Goal: Task Accomplishment & Management: Manage account settings

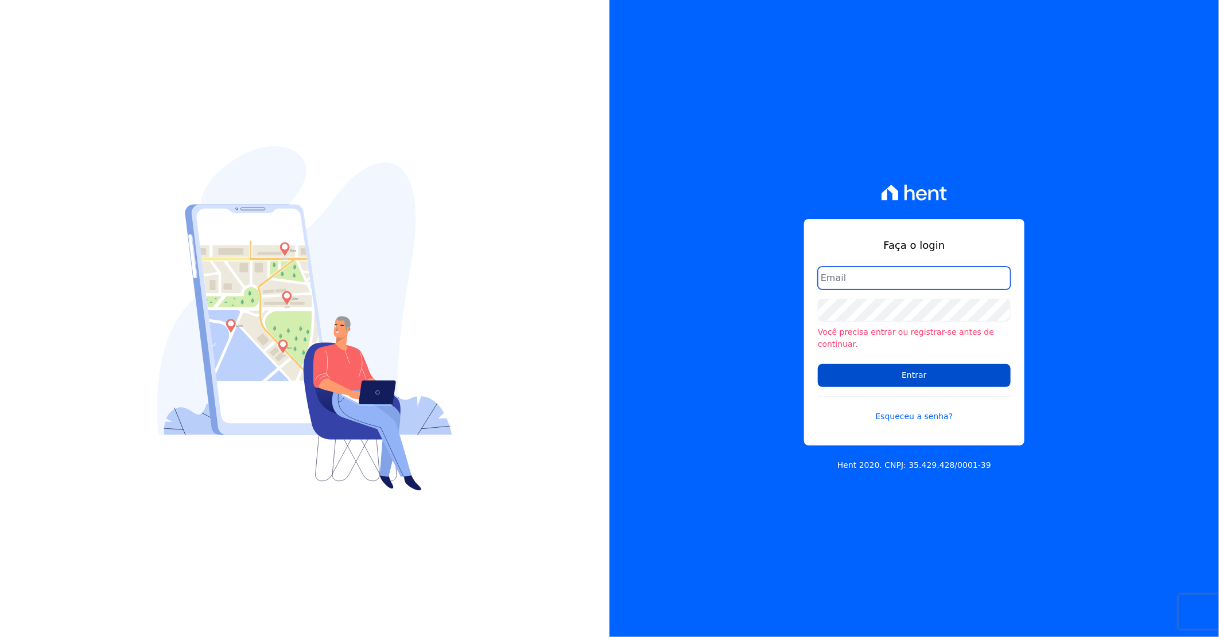
type input "darla@celinaguimaraes.com.br"
click at [865, 373] on input "Entrar" at bounding box center [914, 375] width 193 height 23
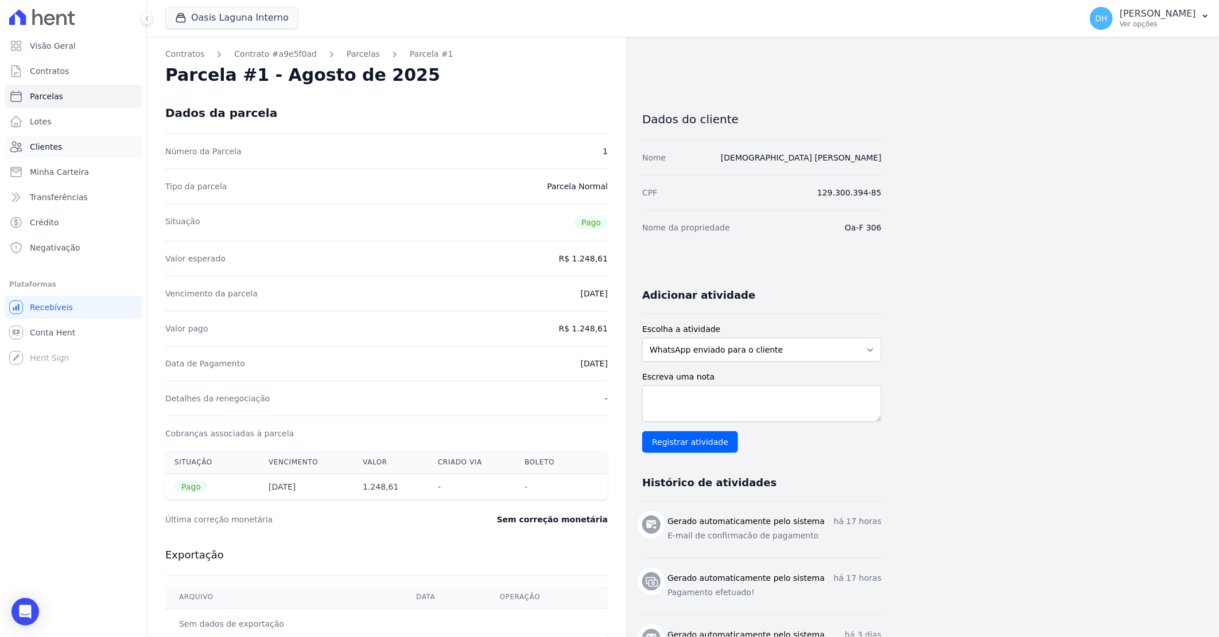
click at [46, 150] on span "Clientes" at bounding box center [46, 146] width 32 height 11
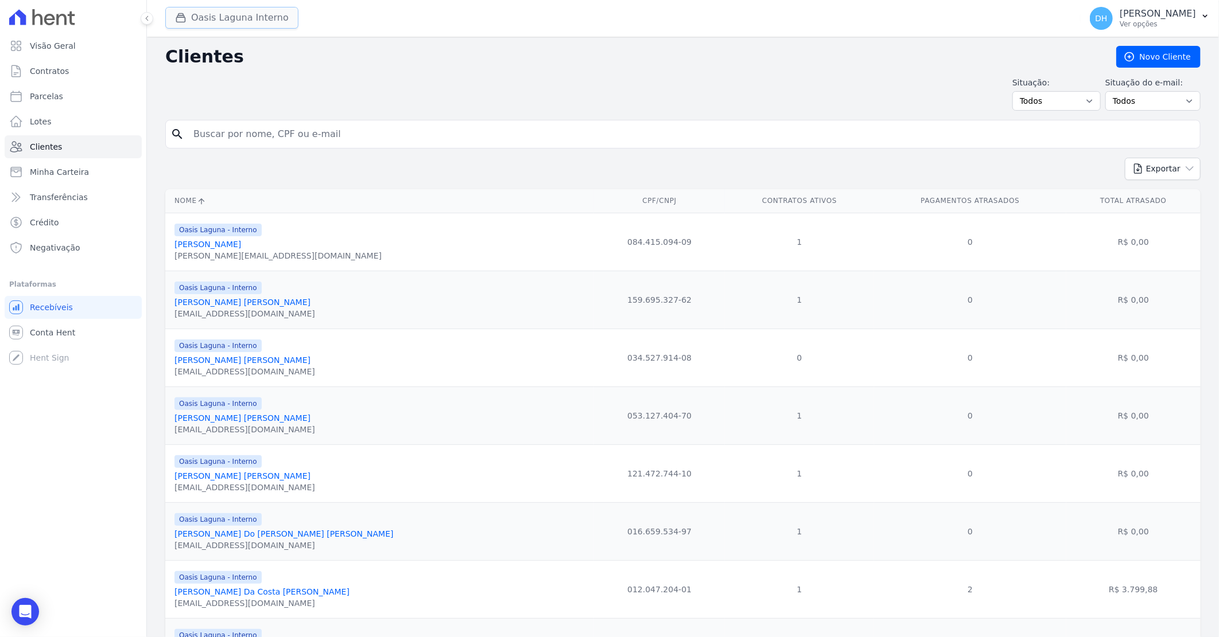
click at [224, 16] on button "Oasis Laguna Interno" at bounding box center [231, 18] width 133 height 22
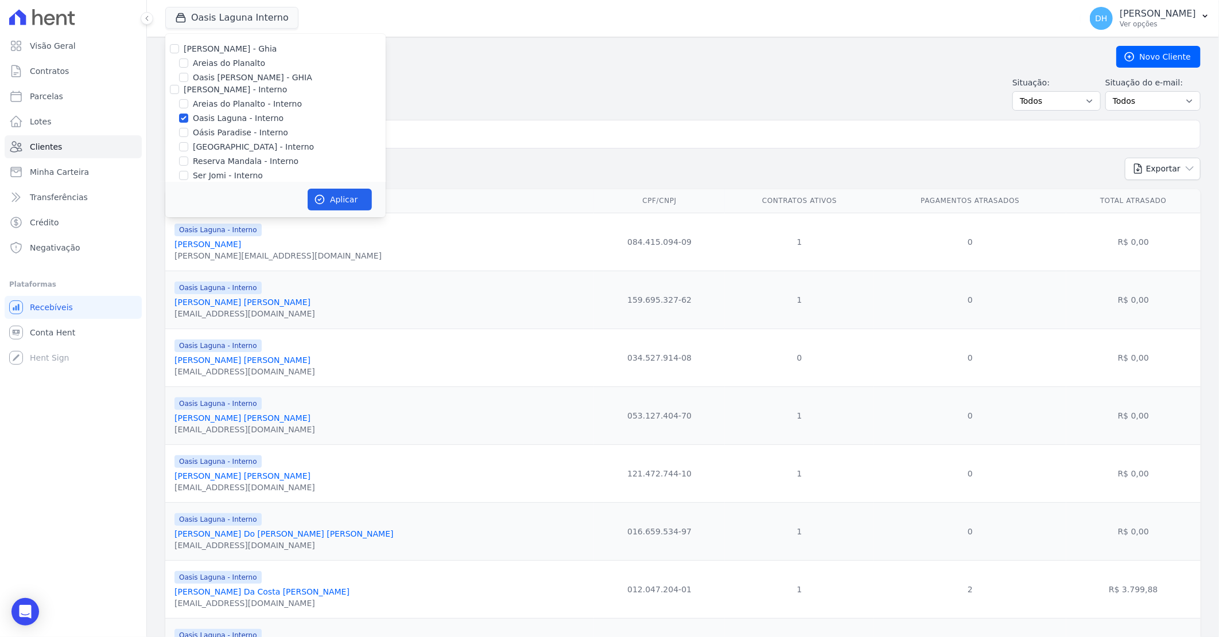
click at [180, 46] on div "[PERSON_NAME] - Ghia" at bounding box center [275, 49] width 220 height 12
click at [173, 49] on input "[PERSON_NAME] - Ghia" at bounding box center [174, 48] width 9 height 9
checkbox input "true"
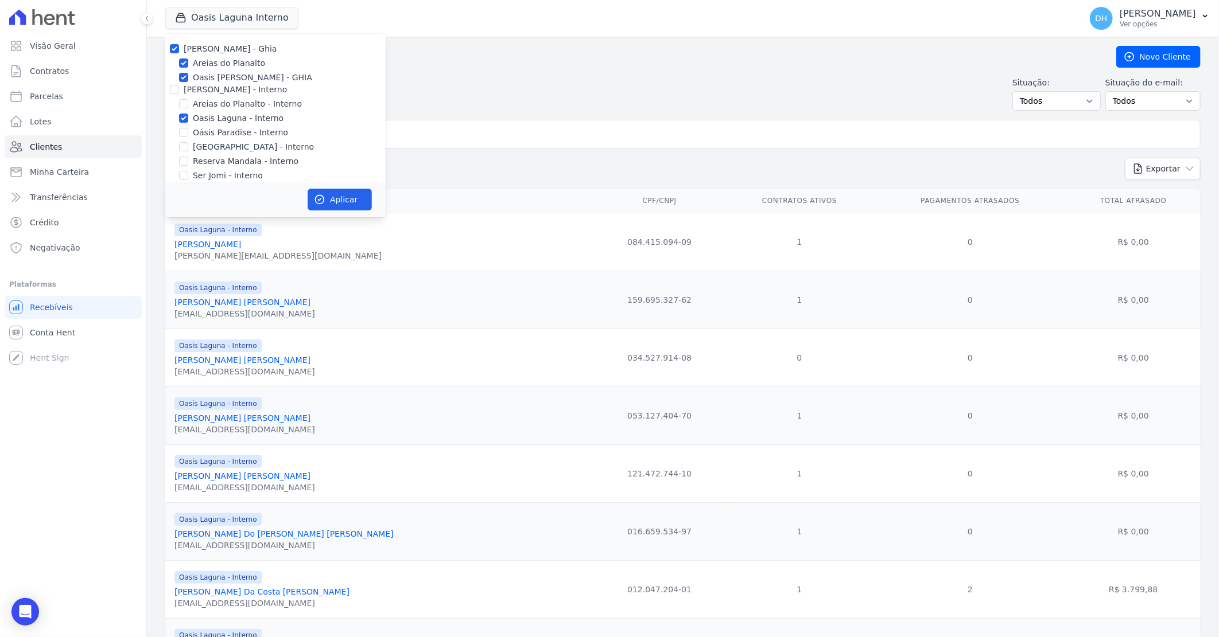
click at [178, 84] on div at bounding box center [174, 89] width 9 height 11
click at [177, 92] on input "[PERSON_NAME] - Interno" at bounding box center [174, 89] width 9 height 9
checkbox input "true"
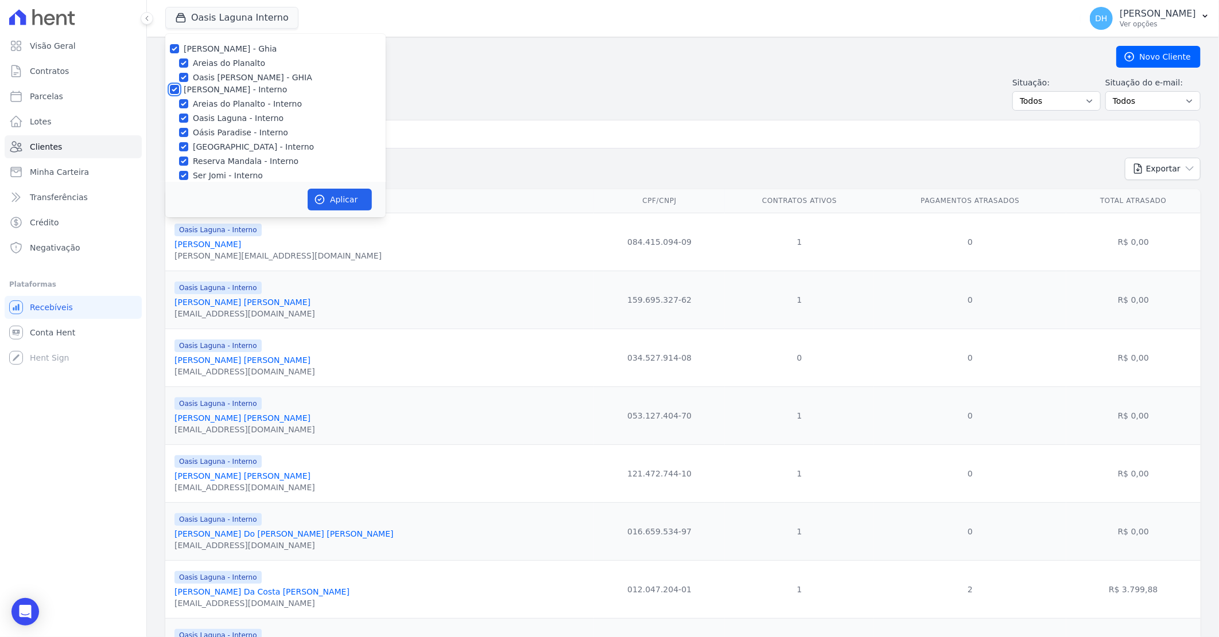
checkbox input "true"
click at [174, 122] on input "[PERSON_NAME]" at bounding box center [174, 123] width 9 height 9
checkbox input "true"
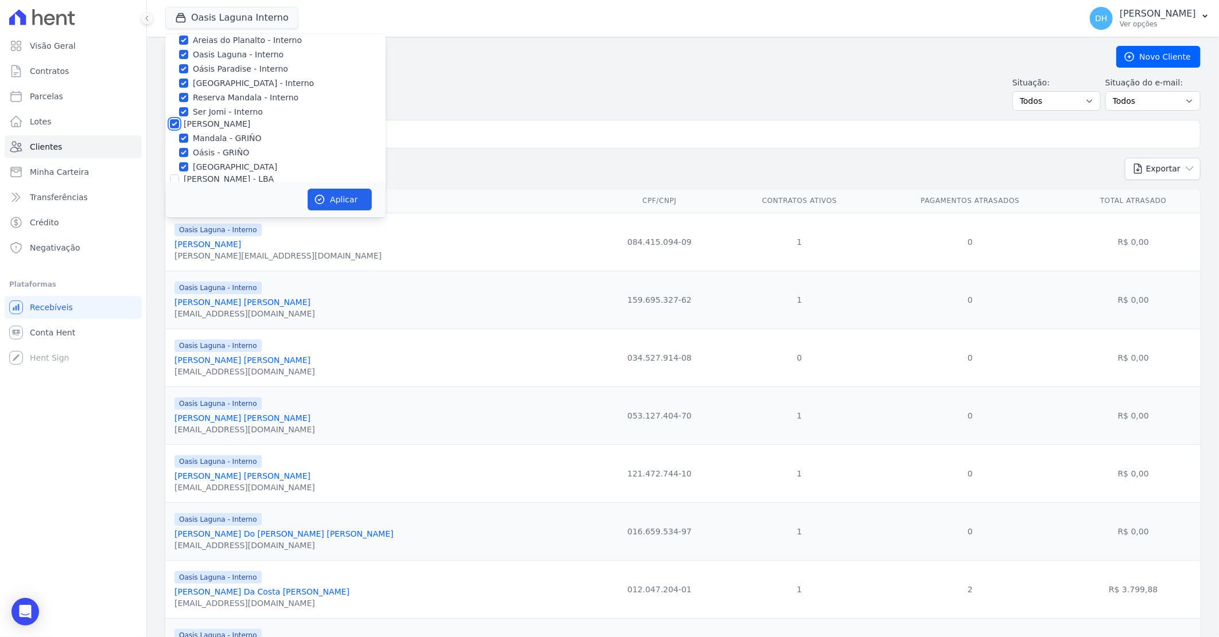
checkbox input "true"
click at [174, 116] on input "[PERSON_NAME] - LBA" at bounding box center [174, 115] width 9 height 9
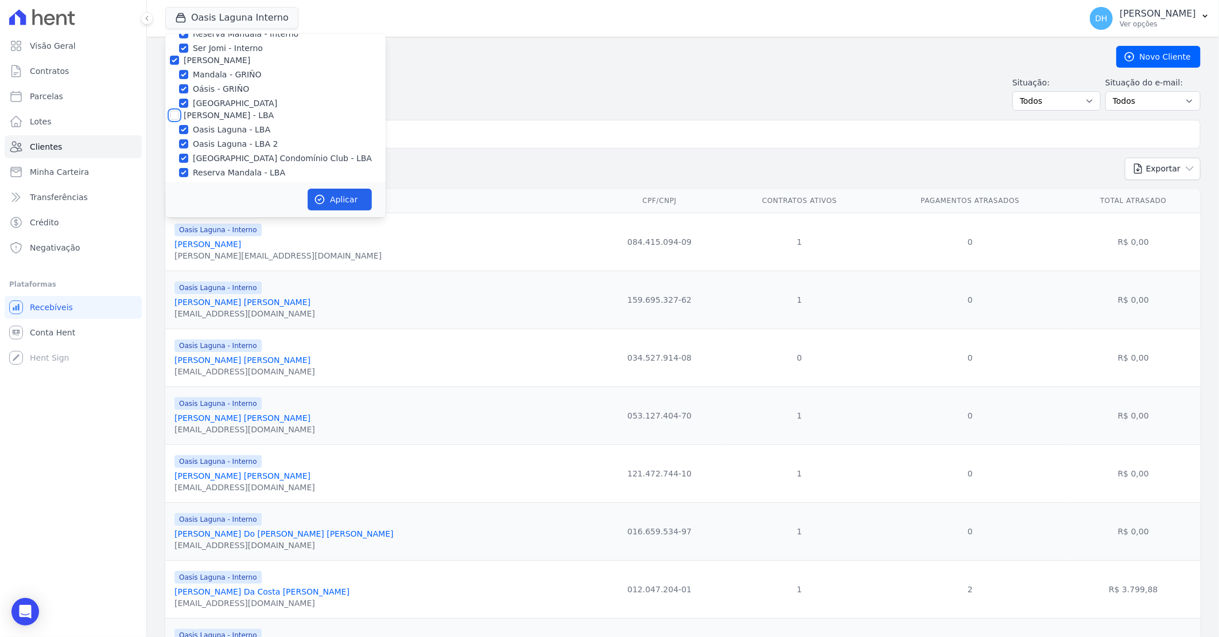
checkbox input "true"
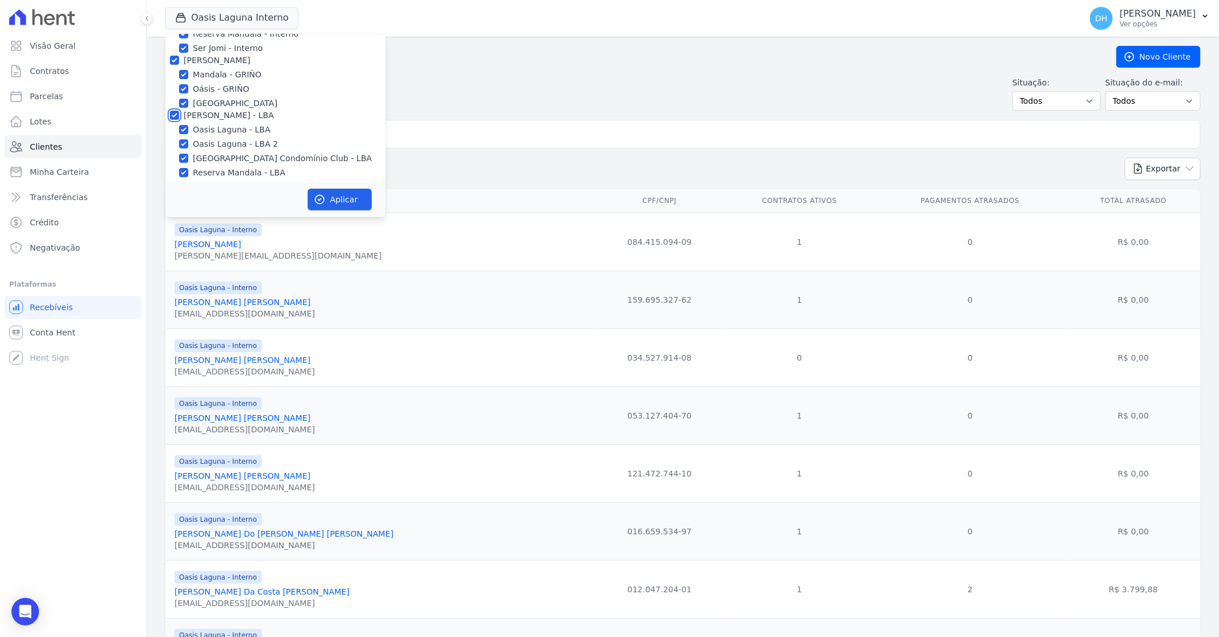
checkbox input "true"
click at [345, 203] on button "Aplicar" at bounding box center [340, 200] width 64 height 22
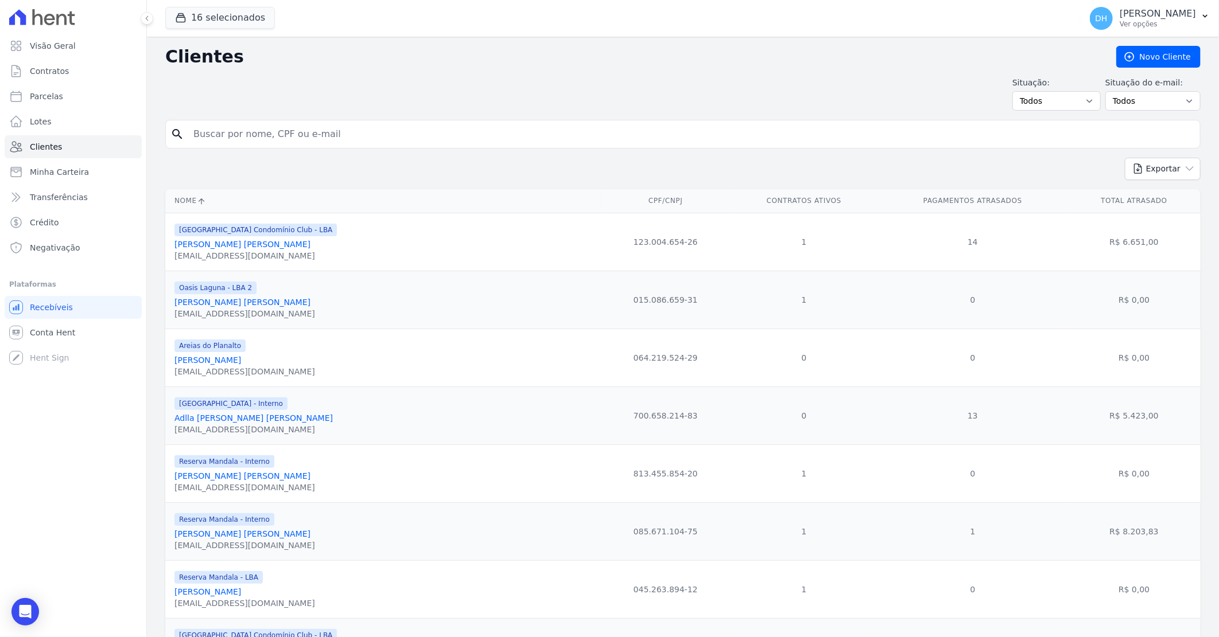
click at [297, 125] on input "search" at bounding box center [690, 134] width 1009 height 23
type input "vanuza"
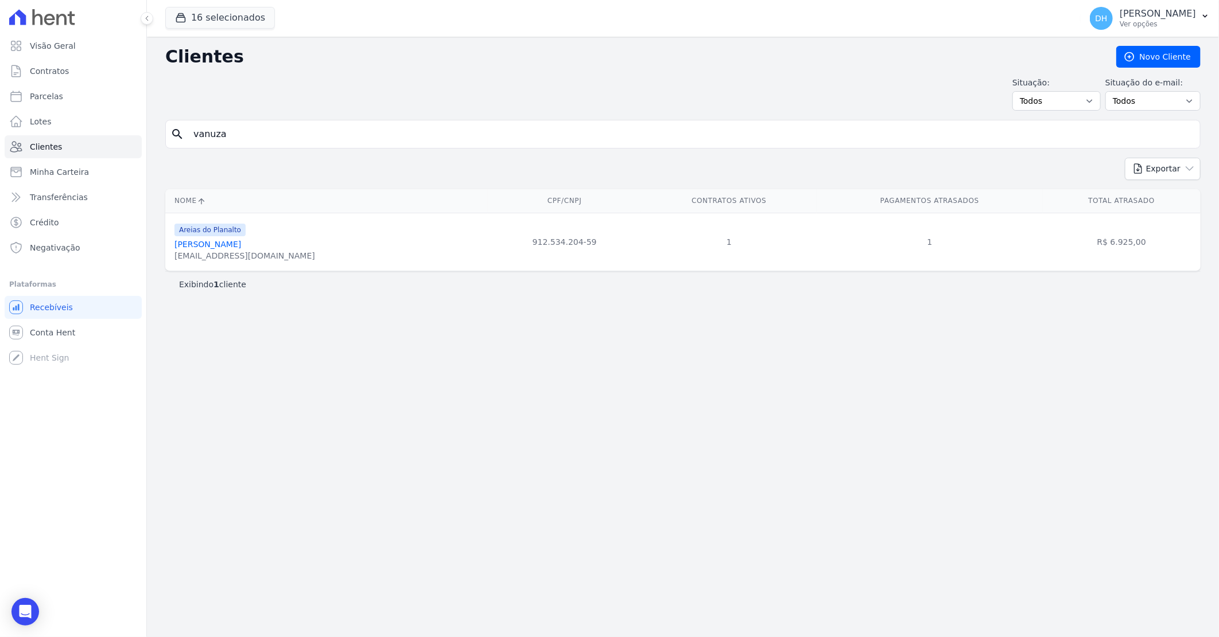
click at [241, 245] on link "[PERSON_NAME]" at bounding box center [207, 244] width 67 height 9
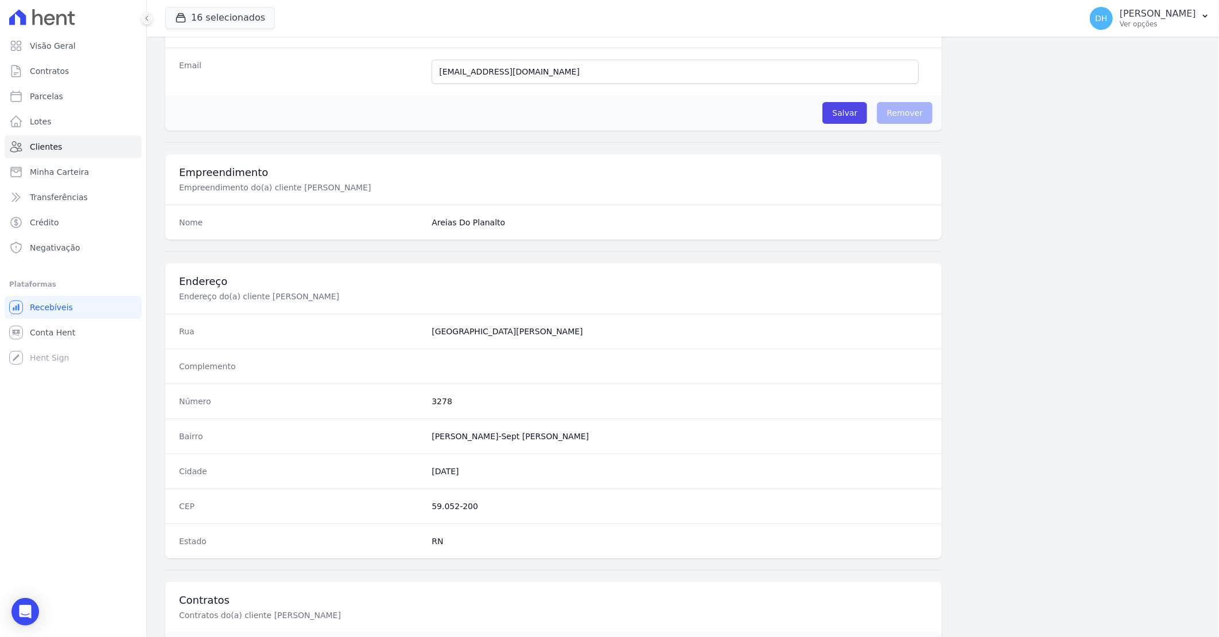
scroll to position [438, 0]
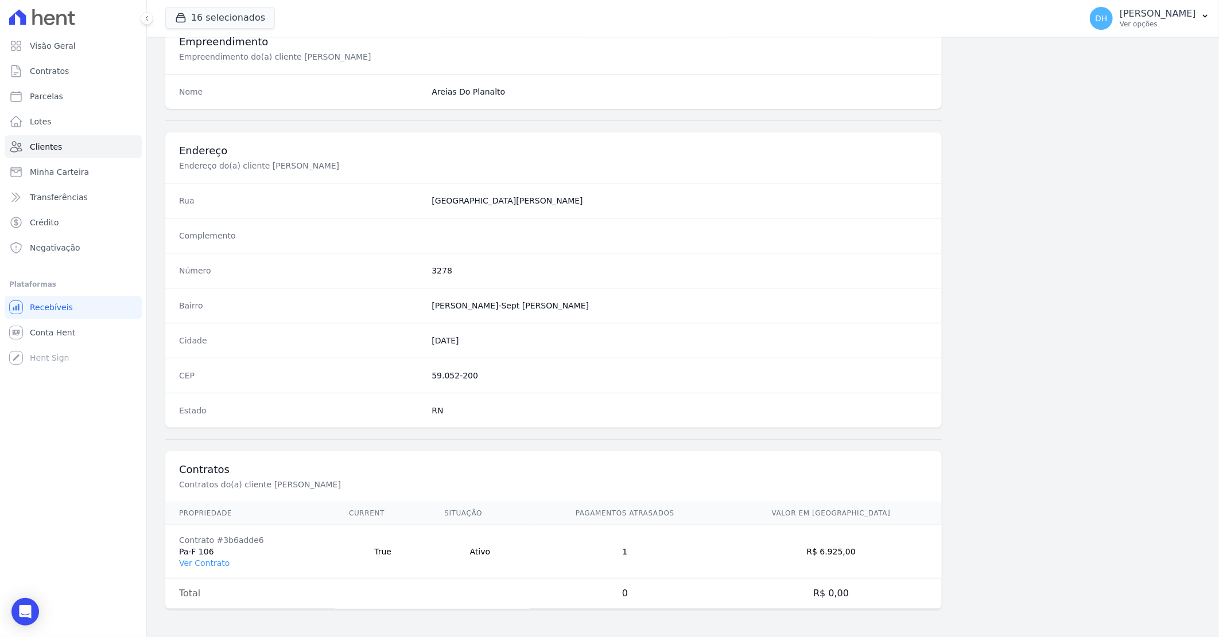
click at [194, 569] on td "Contrato #3b6adde6 Pa-F 106 Ver Contrato" at bounding box center [250, 552] width 170 height 53
click at [198, 565] on link "Ver Contrato" at bounding box center [204, 563] width 50 height 9
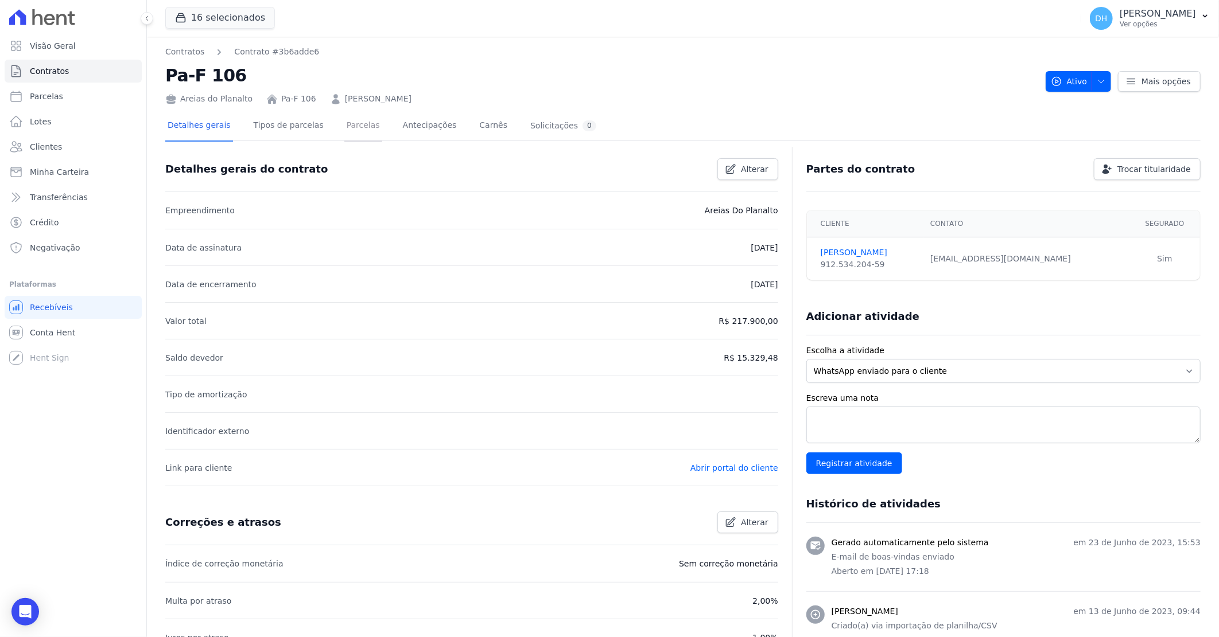
click at [344, 127] on link "Parcelas" at bounding box center [363, 126] width 38 height 30
